Goal: Task Accomplishment & Management: Manage account settings

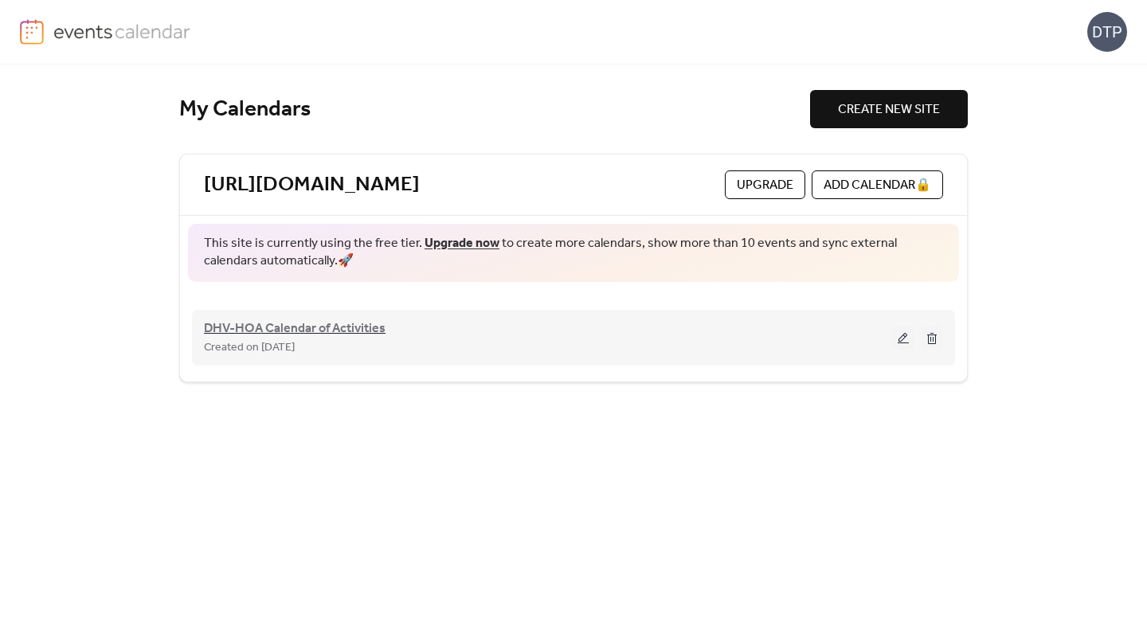
click at [335, 326] on span "DHV-HOA Calendar of Activities" at bounding box center [295, 328] width 182 height 19
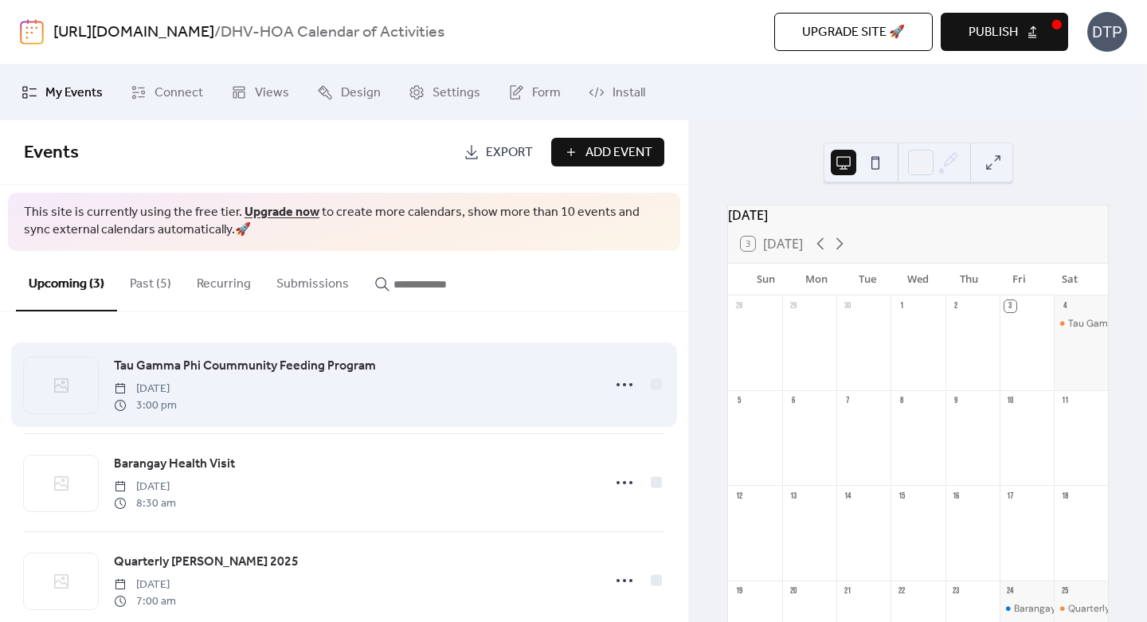
click at [177, 394] on span "[DATE]" at bounding box center [145, 389] width 63 height 17
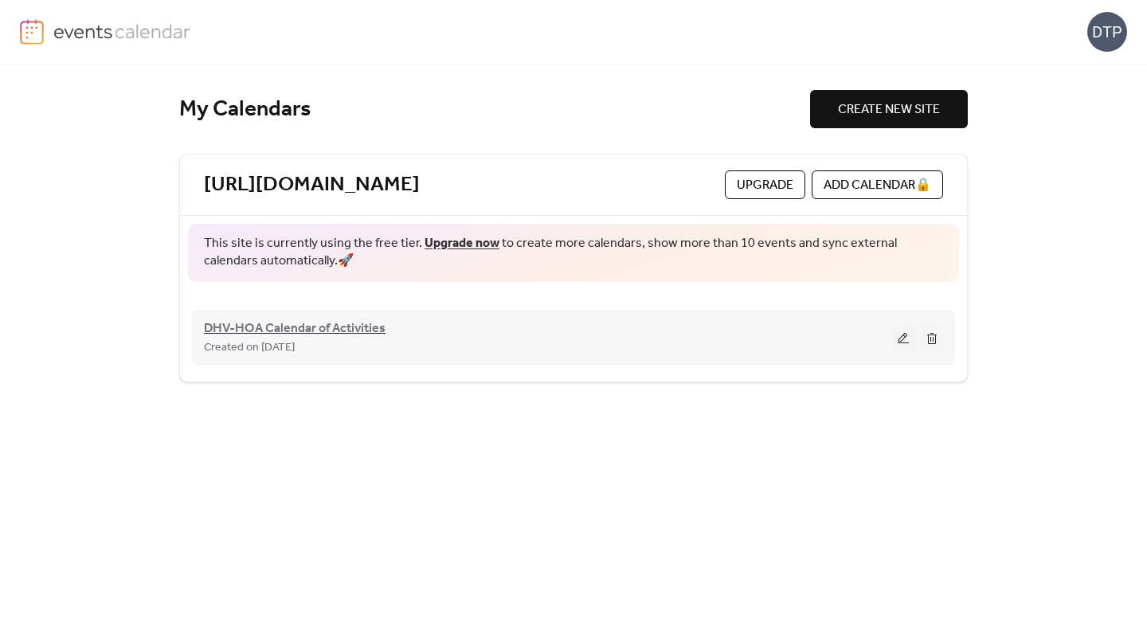
click at [323, 336] on span "DHV-HOA Calendar of Activities" at bounding box center [295, 328] width 182 height 19
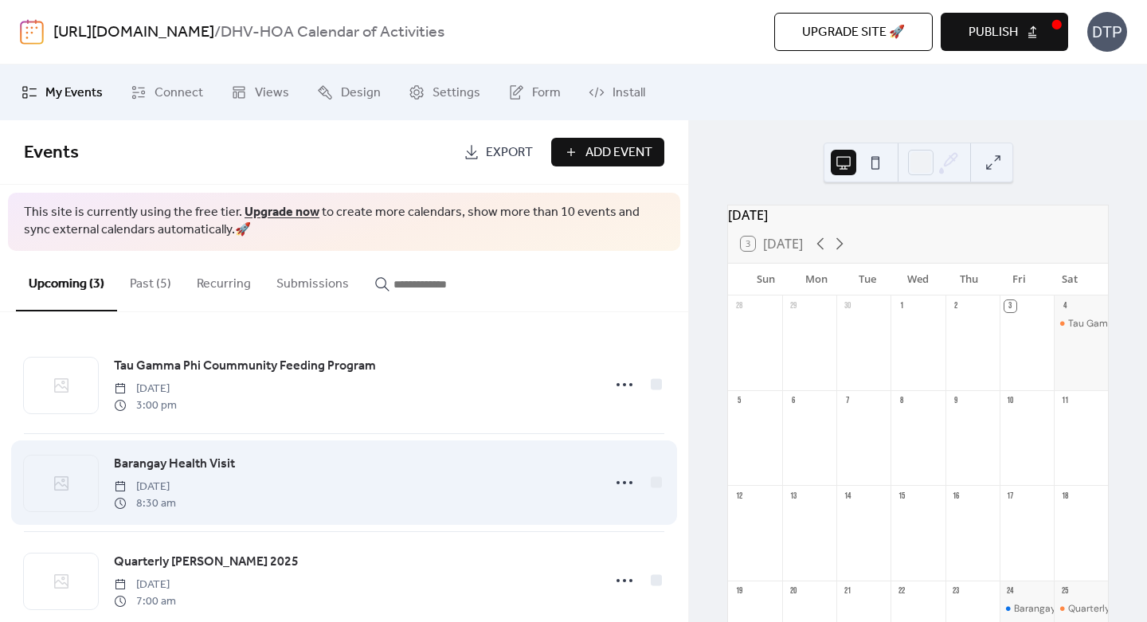
scroll to position [33, 0]
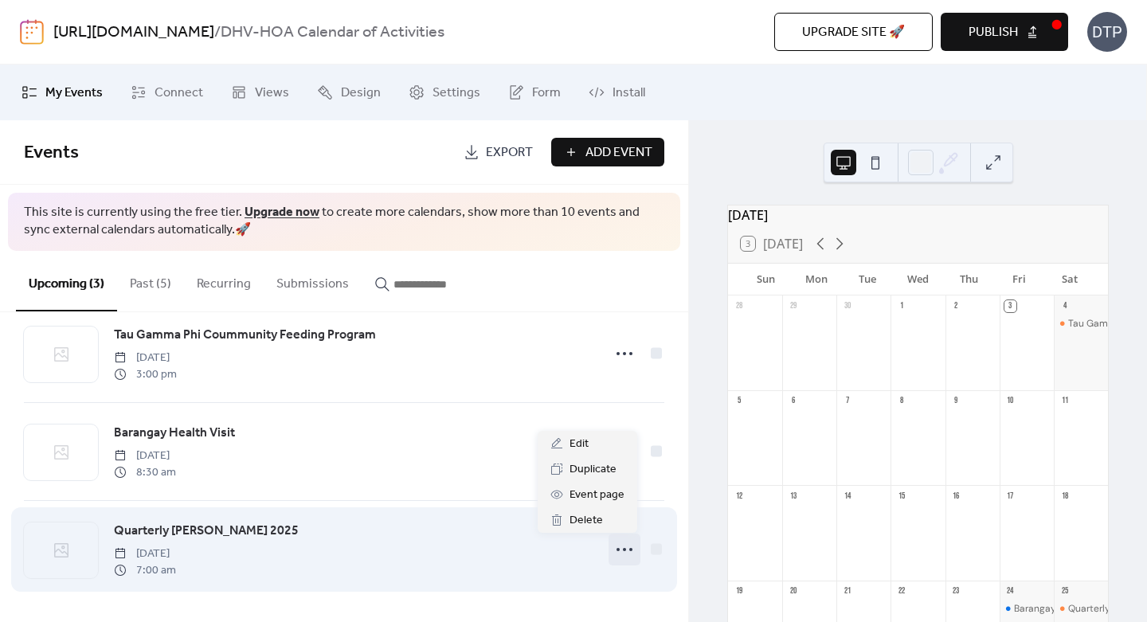
click at [622, 550] on icon at bounding box center [624, 549] width 25 height 25
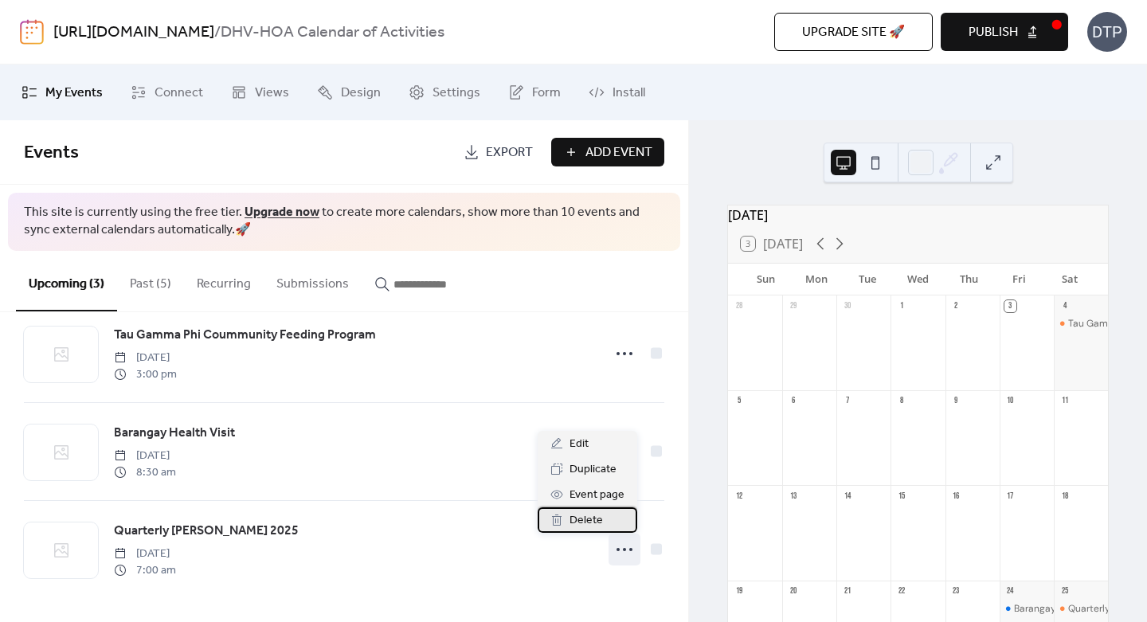
click at [586, 521] on span "Delete" at bounding box center [586, 520] width 33 height 19
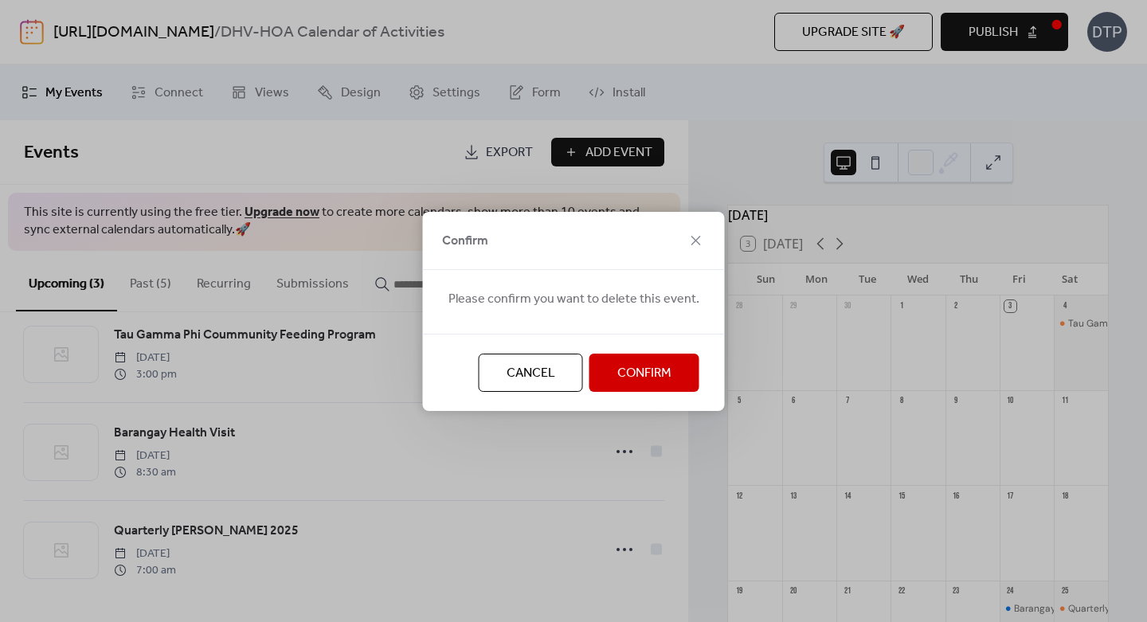
click at [622, 372] on span "Confirm" at bounding box center [644, 373] width 54 height 19
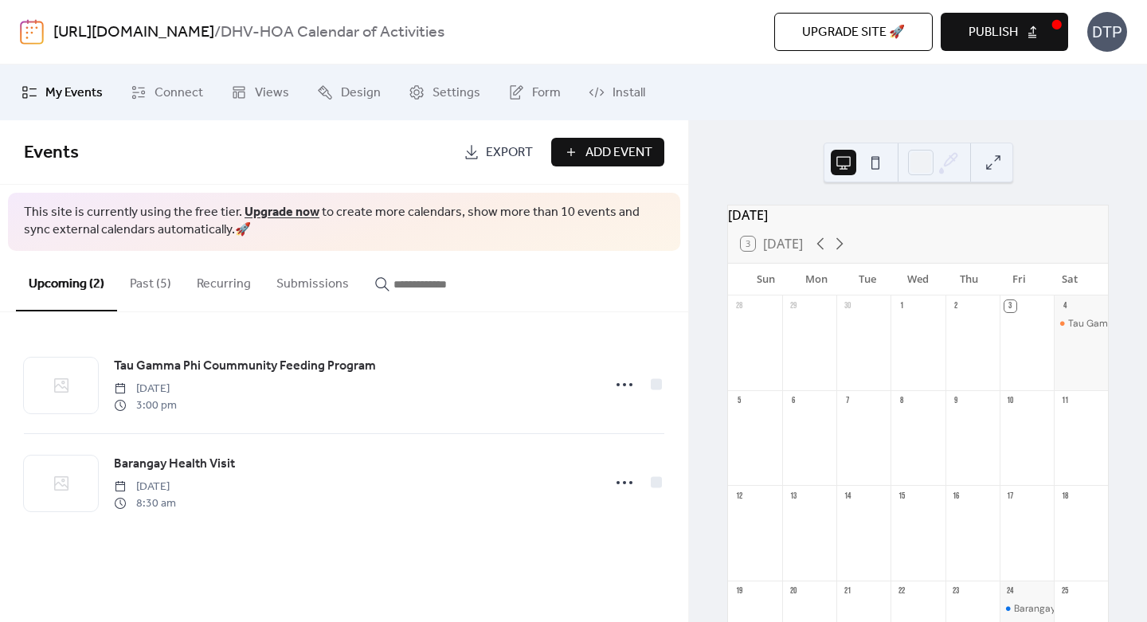
scroll to position [0, 0]
drag, startPoint x: 524, startPoint y: 83, endPoint x: 515, endPoint y: 110, distance: 28.7
